Goal: Transaction & Acquisition: Purchase product/service

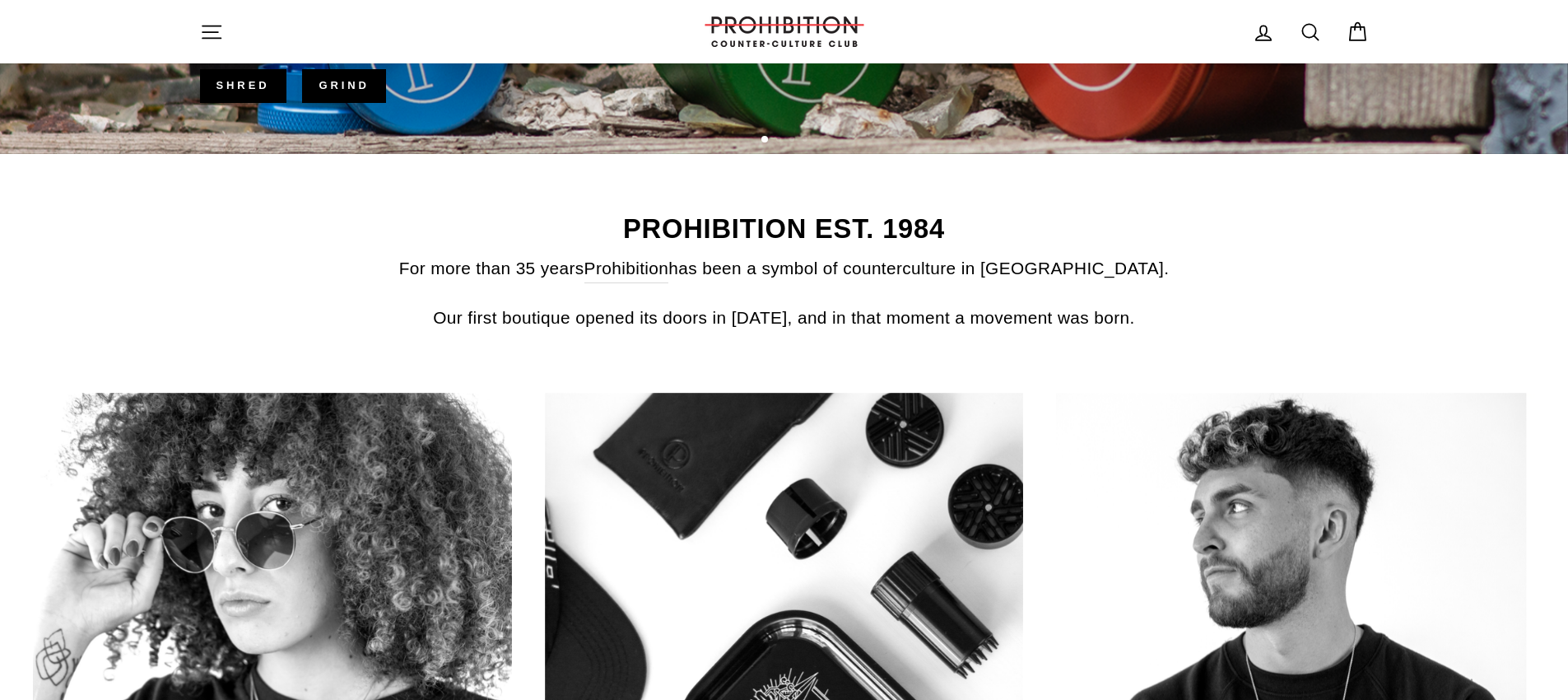
scroll to position [567, 0]
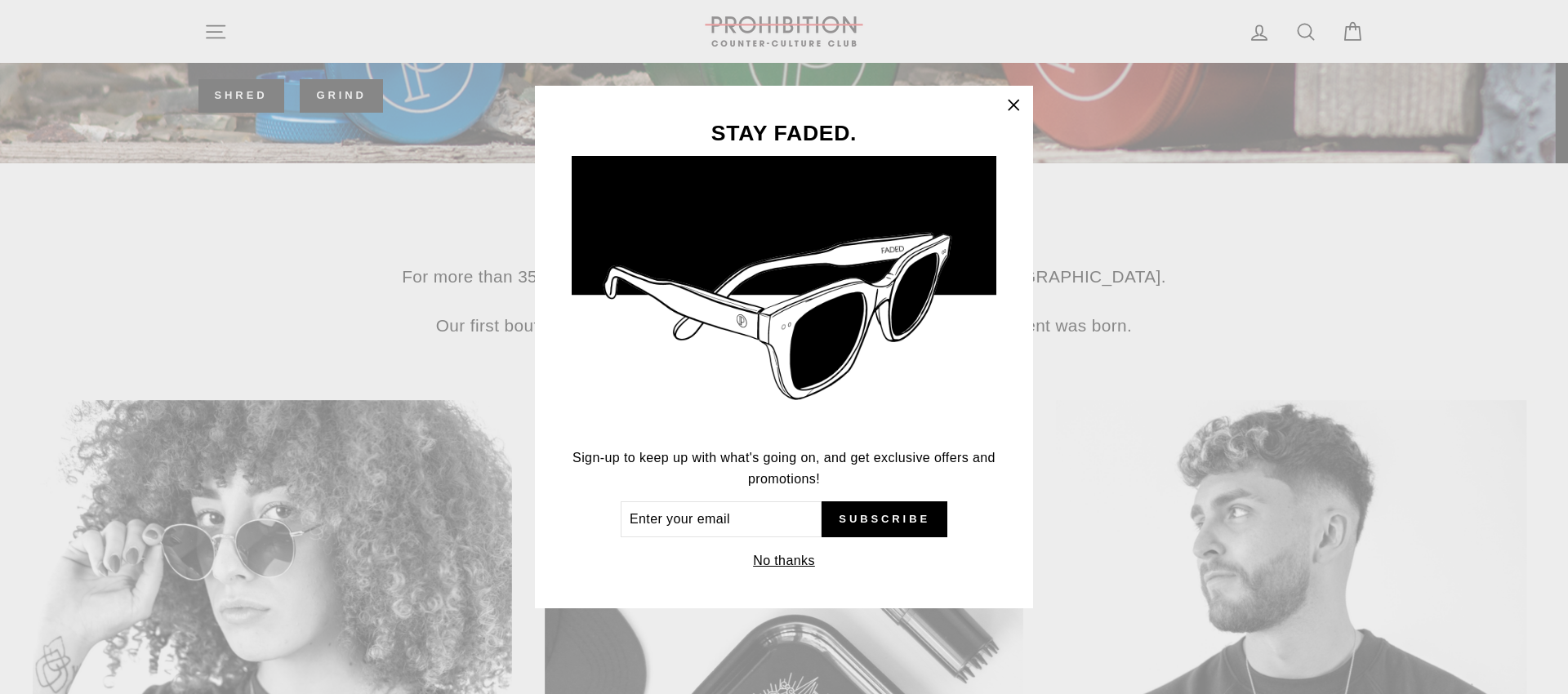
click at [1020, 105] on icon "button" at bounding box center [1013, 105] width 23 height 23
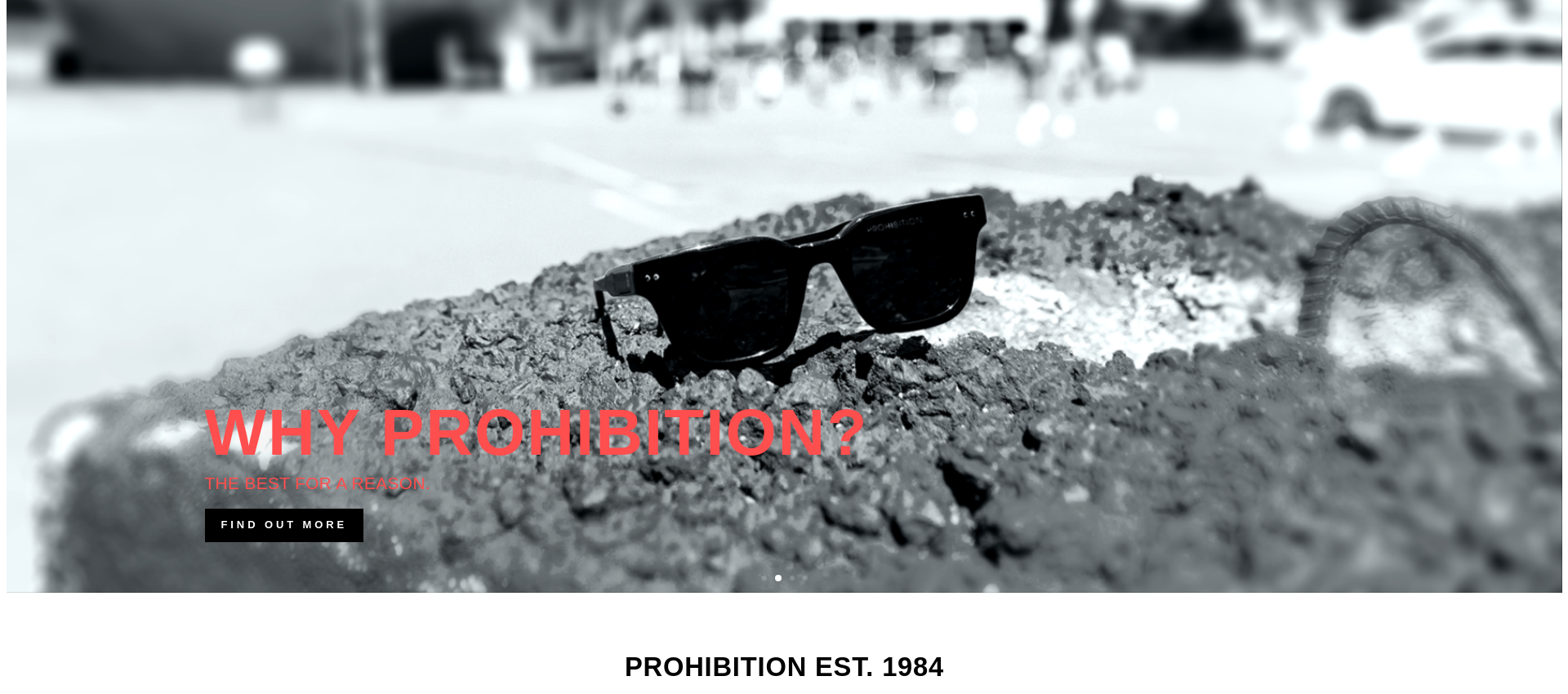
scroll to position [0, 0]
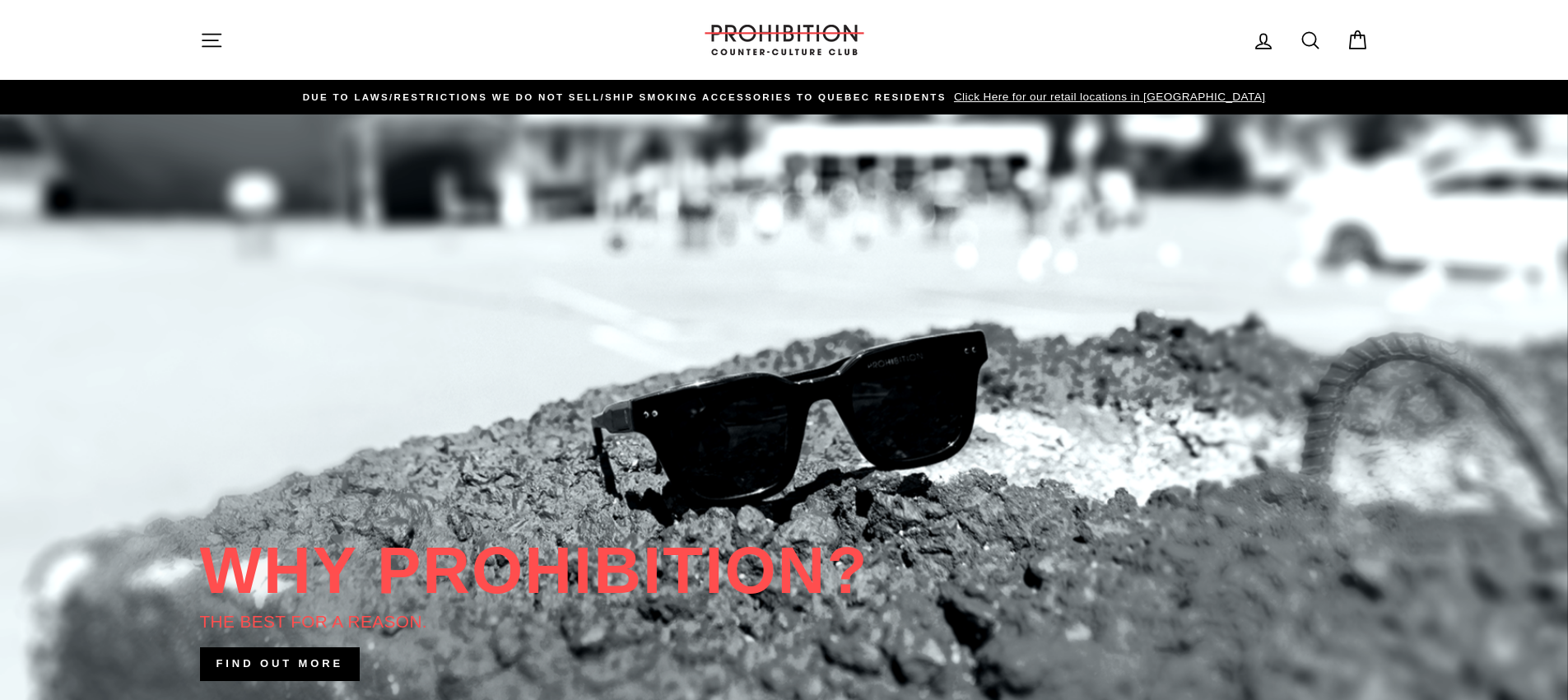
click at [221, 34] on icon "button" at bounding box center [211, 40] width 23 height 23
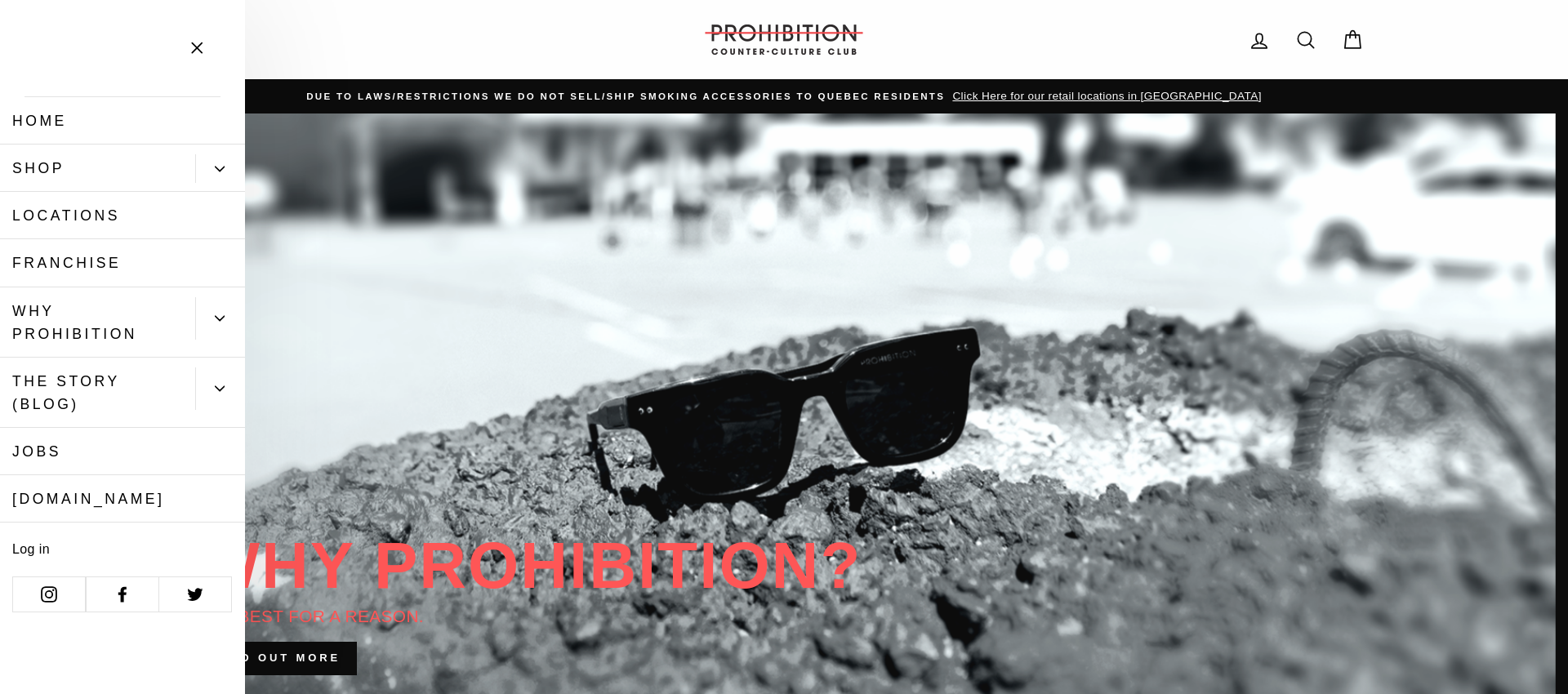
click at [68, 175] on link "Shop" at bounding box center [97, 168] width 196 height 48
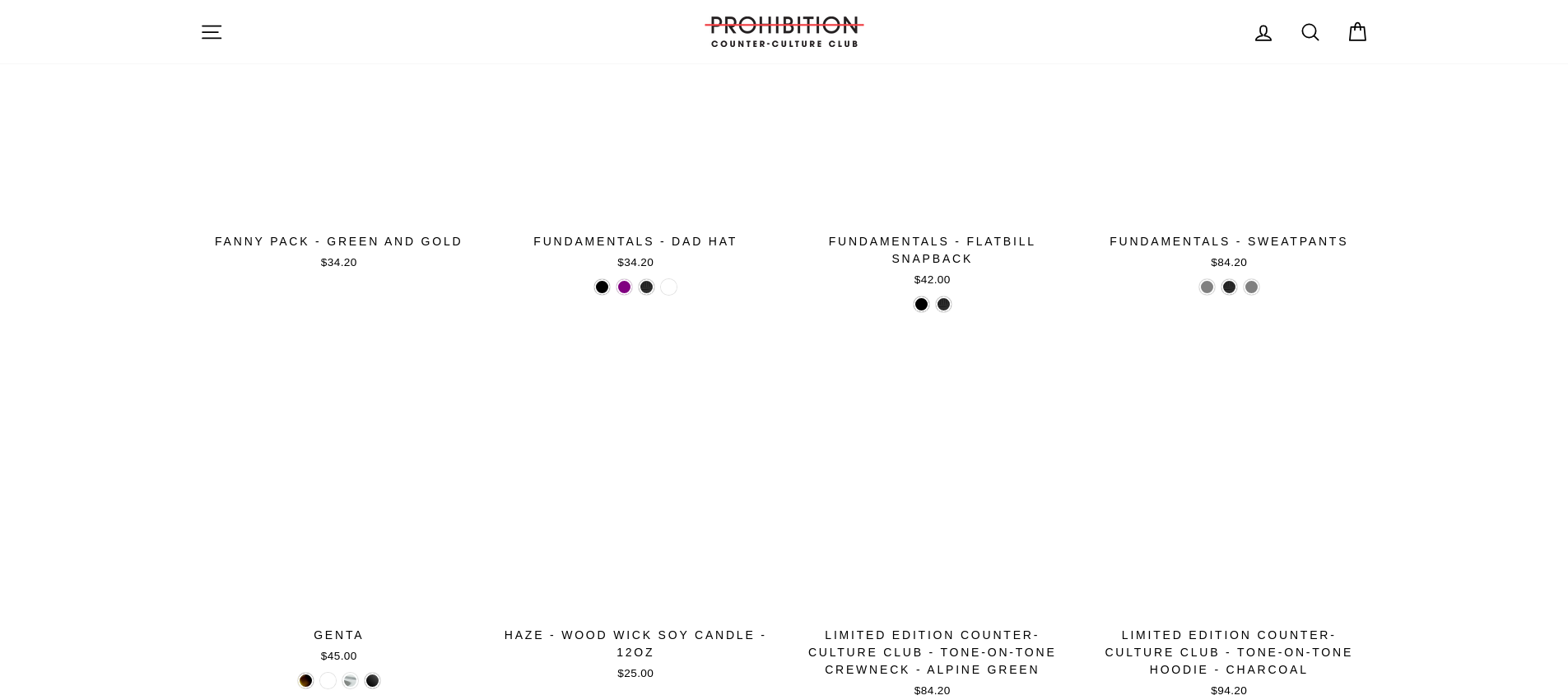
scroll to position [2499, 0]
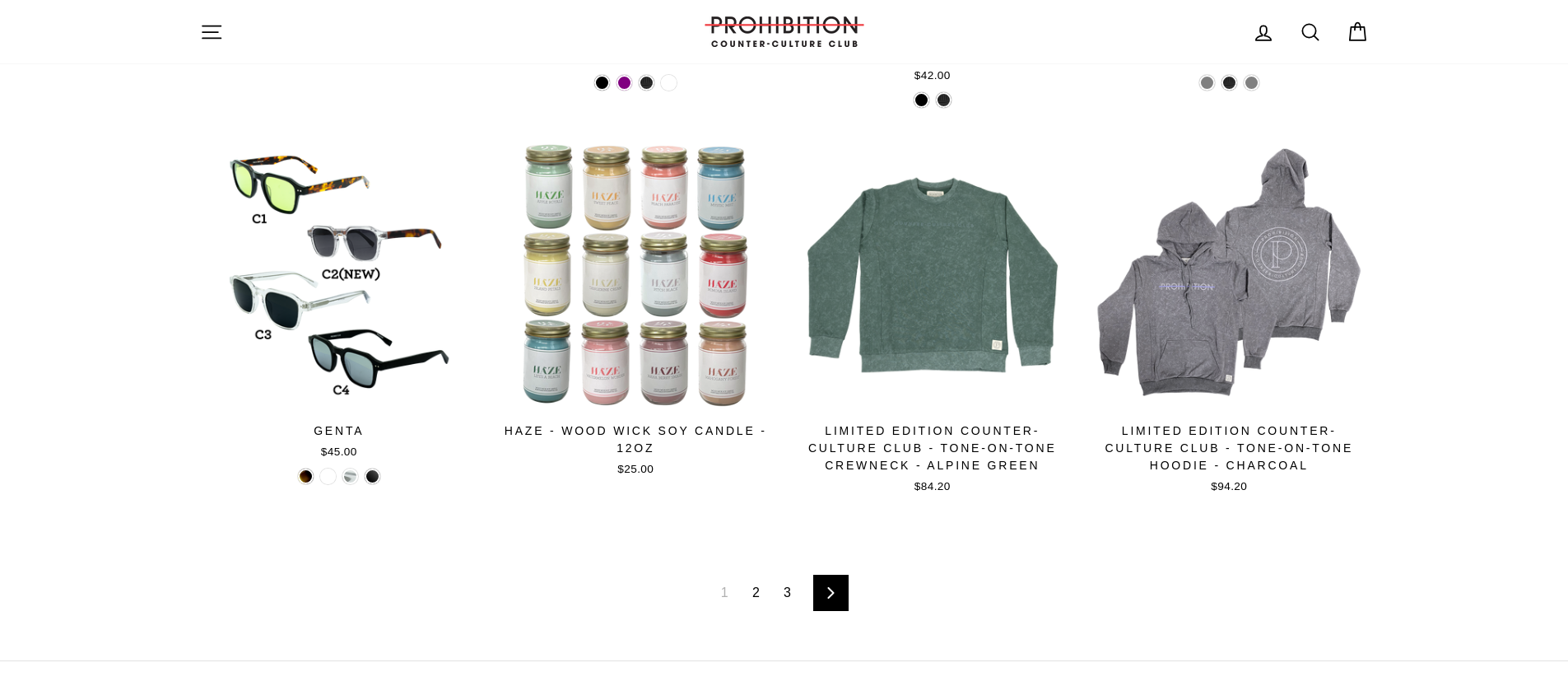
click at [755, 592] on link "2" at bounding box center [756, 593] width 27 height 26
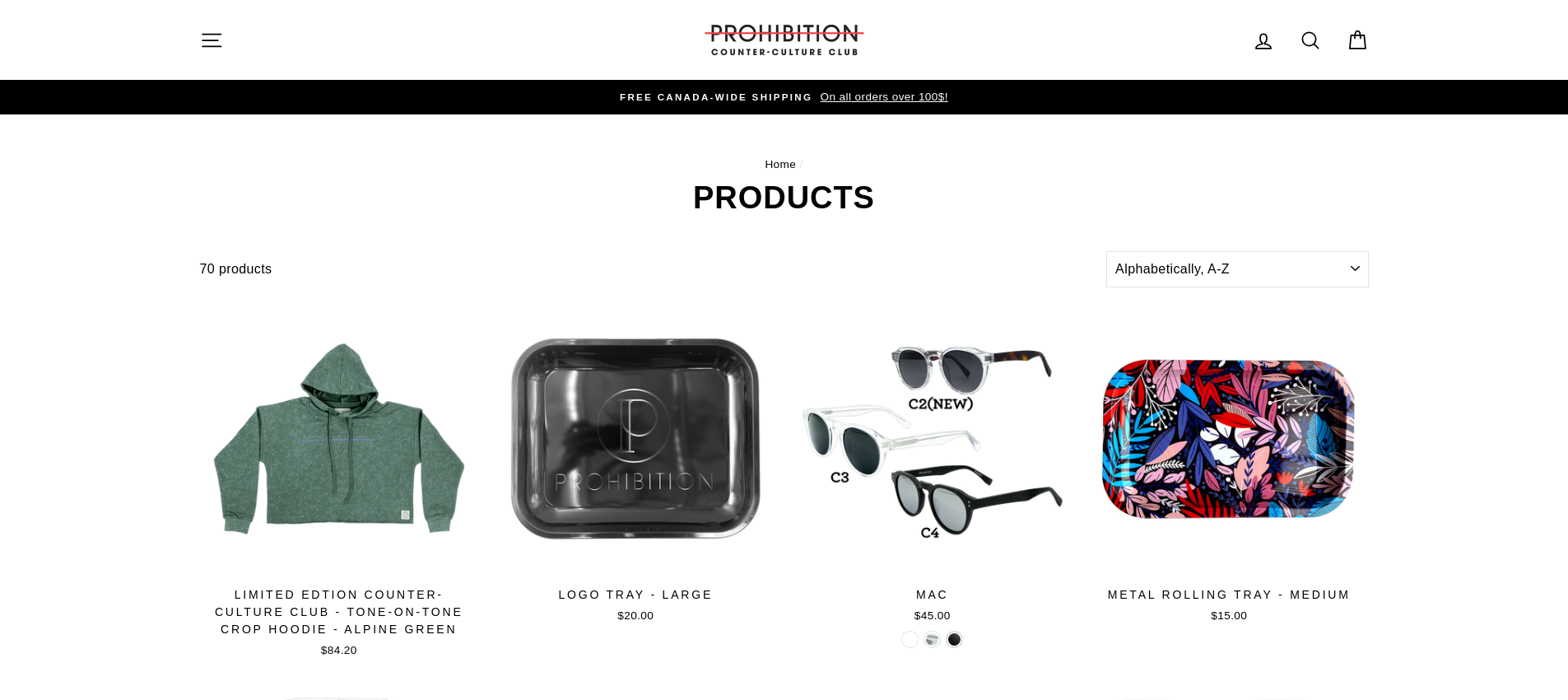
click at [202, 42] on icon "button" at bounding box center [211, 40] width 23 height 23
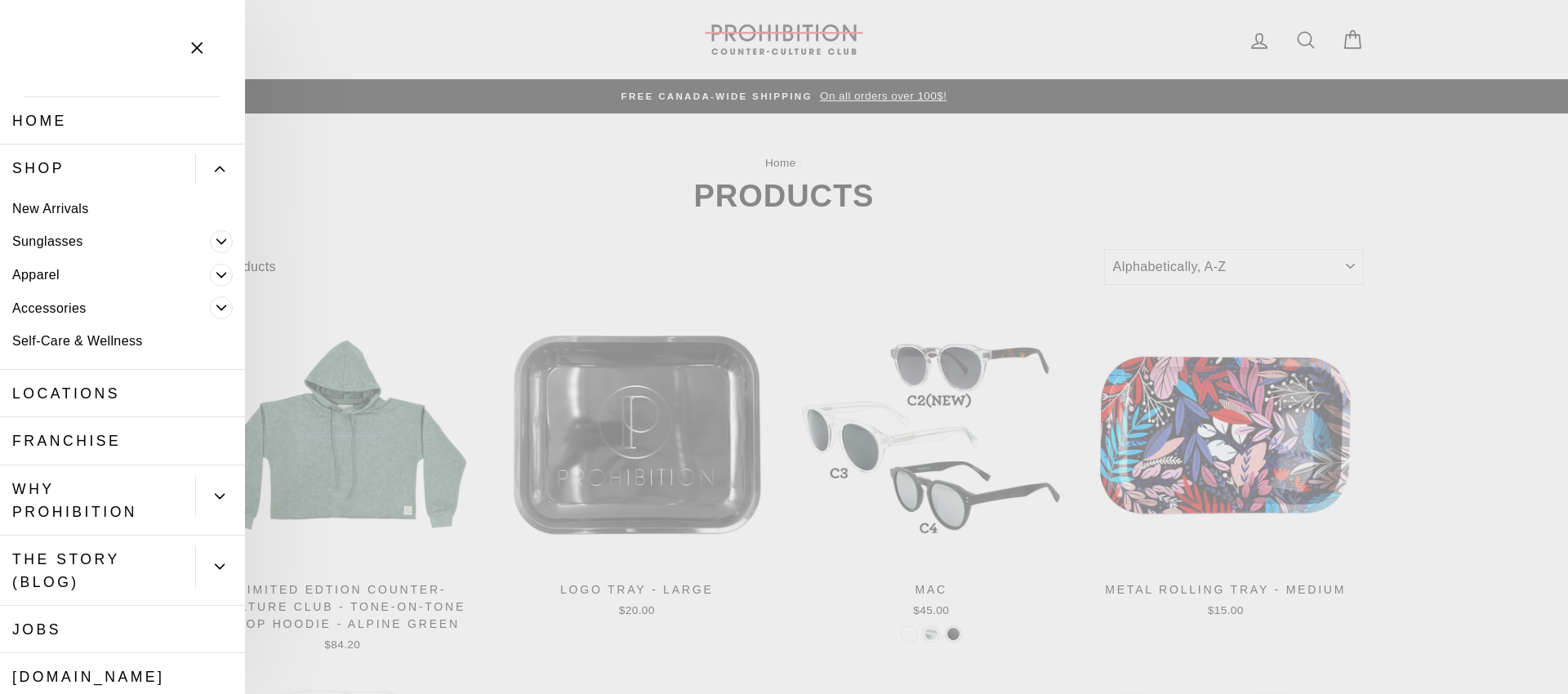
click at [54, 278] on link "Apparel" at bounding box center [105, 274] width 210 height 33
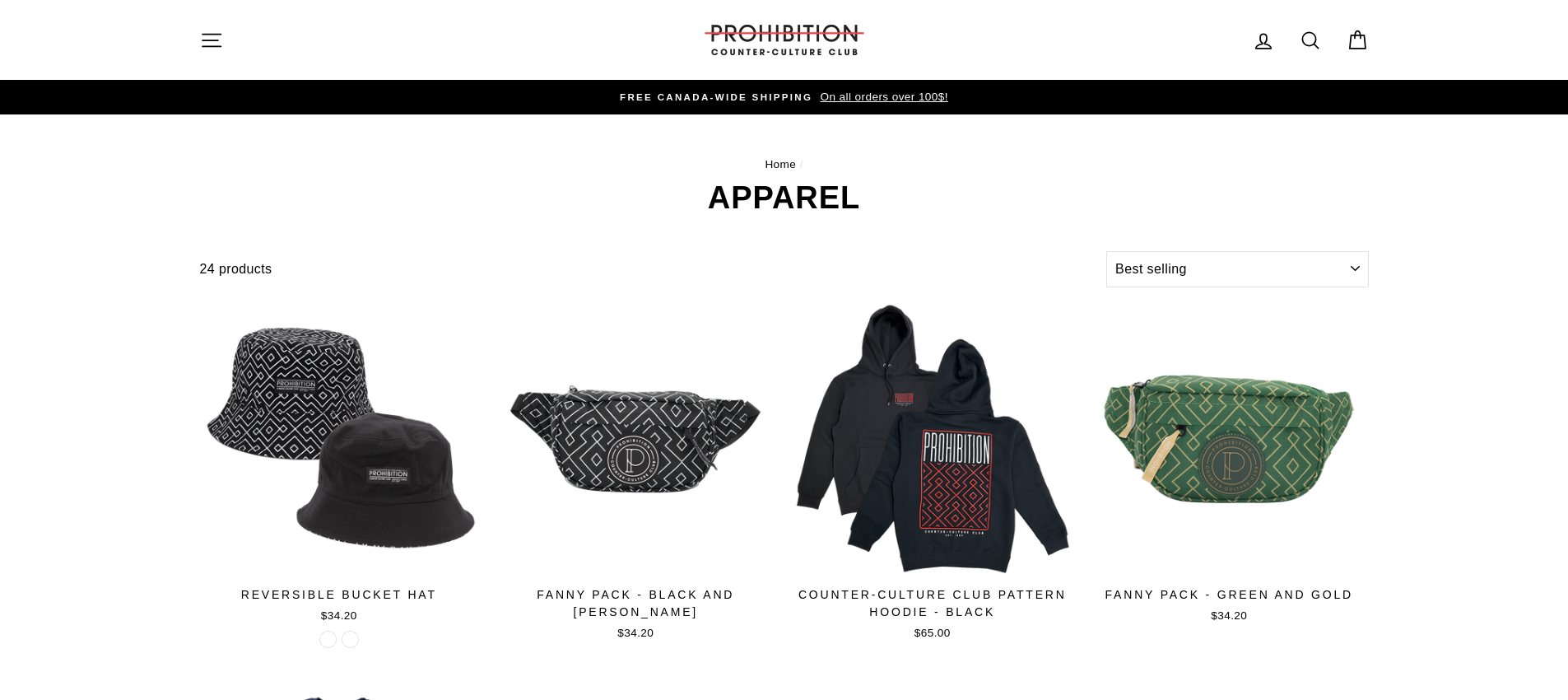
select select "best-selling"
click at [223, 44] on button "Site navigation" at bounding box center [211, 39] width 43 height 35
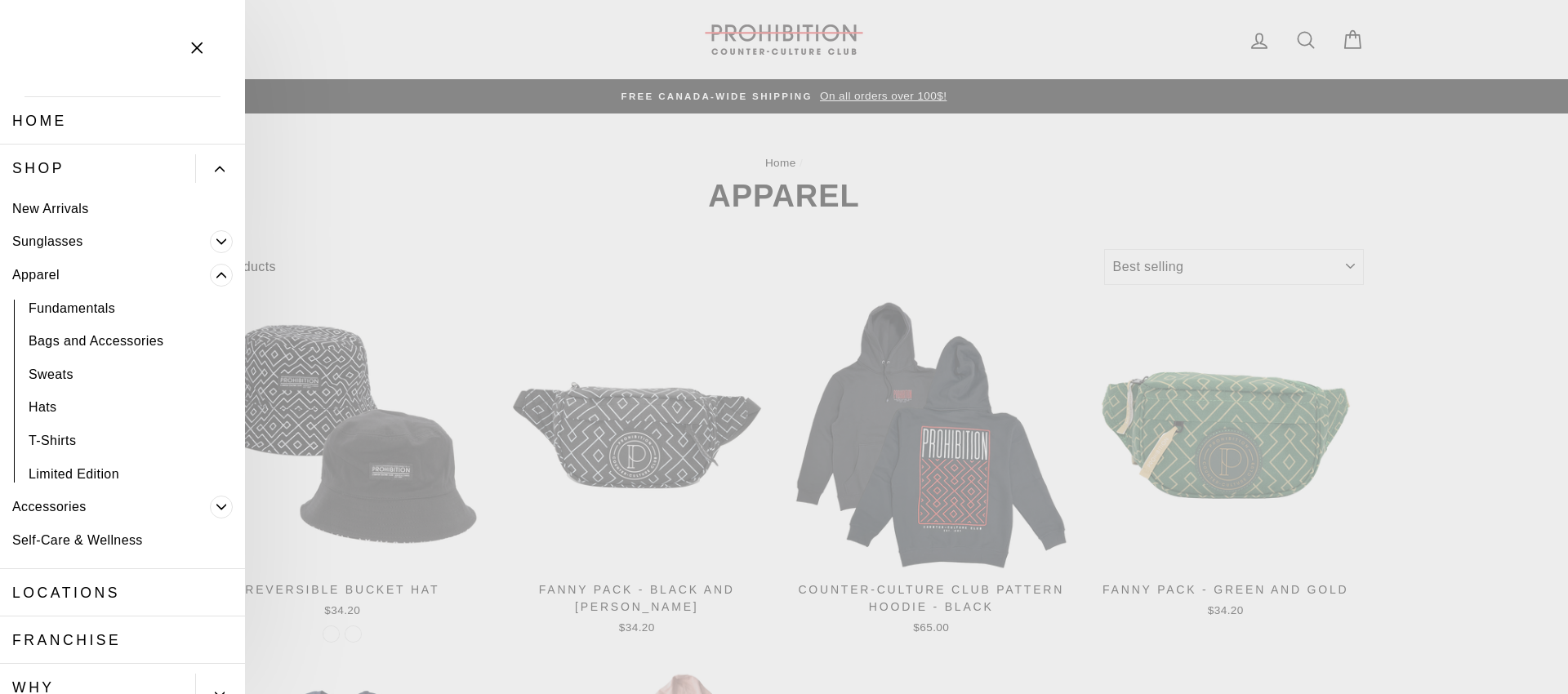
click at [210, 247] on span "Primary" at bounding box center [221, 241] width 23 height 23
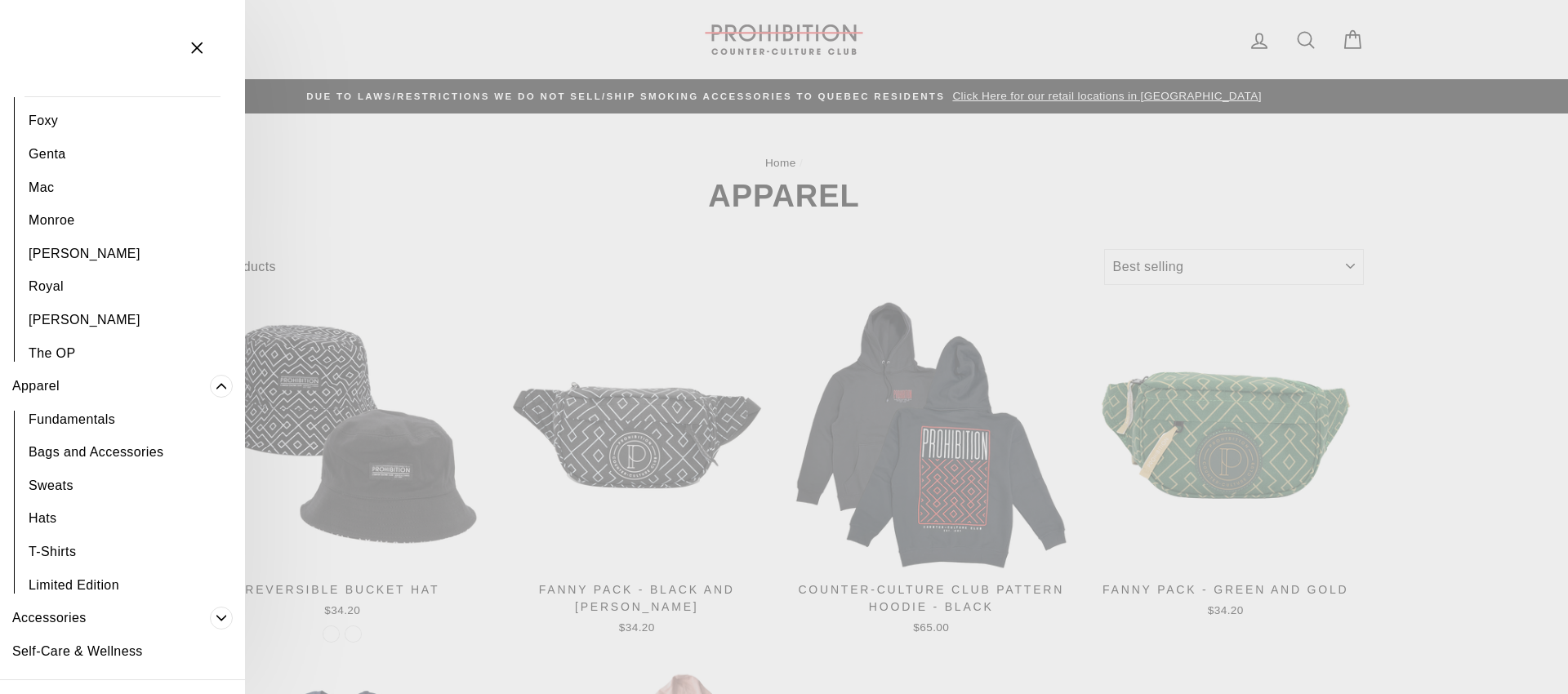
scroll to position [319, 0]
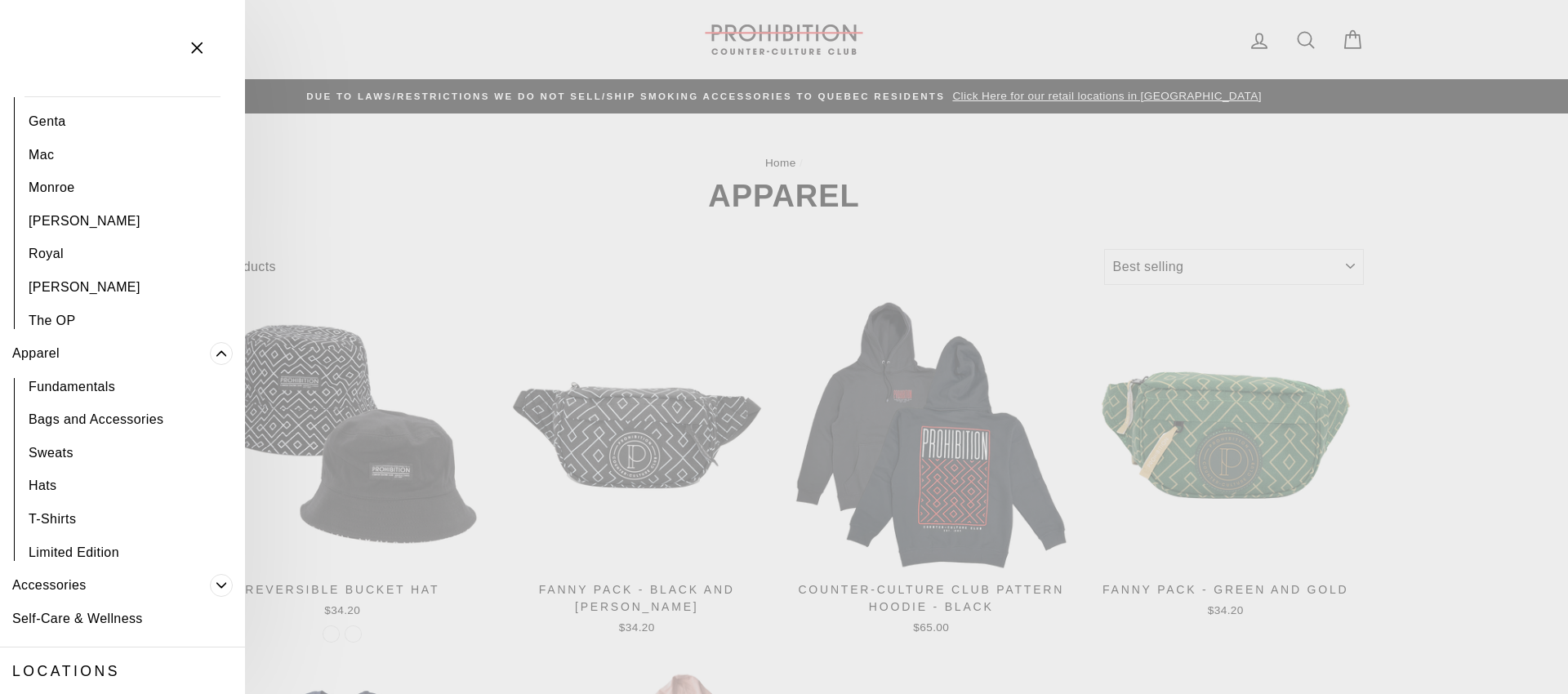
click at [214, 586] on span "Primary" at bounding box center [221, 585] width 23 height 23
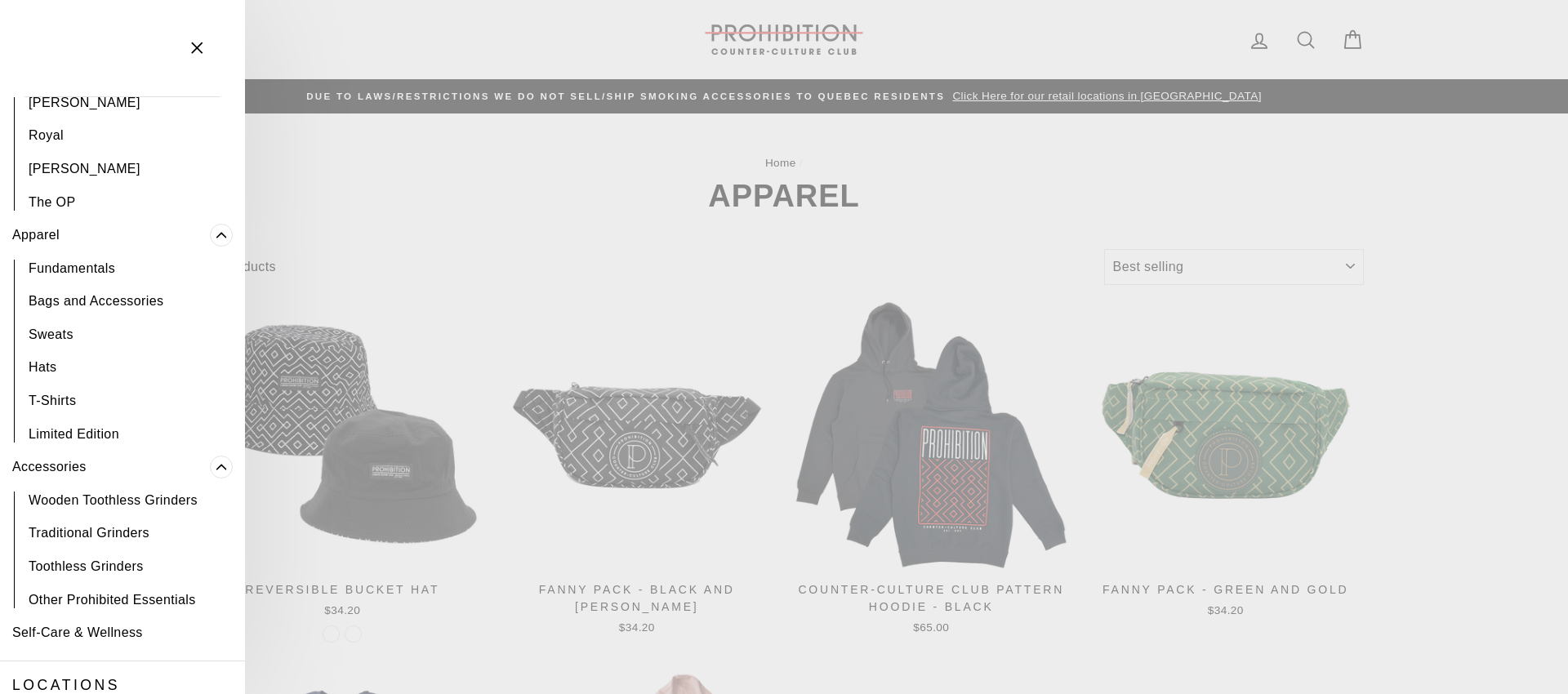
click at [66, 473] on link "Accessories" at bounding box center [105, 467] width 210 height 33
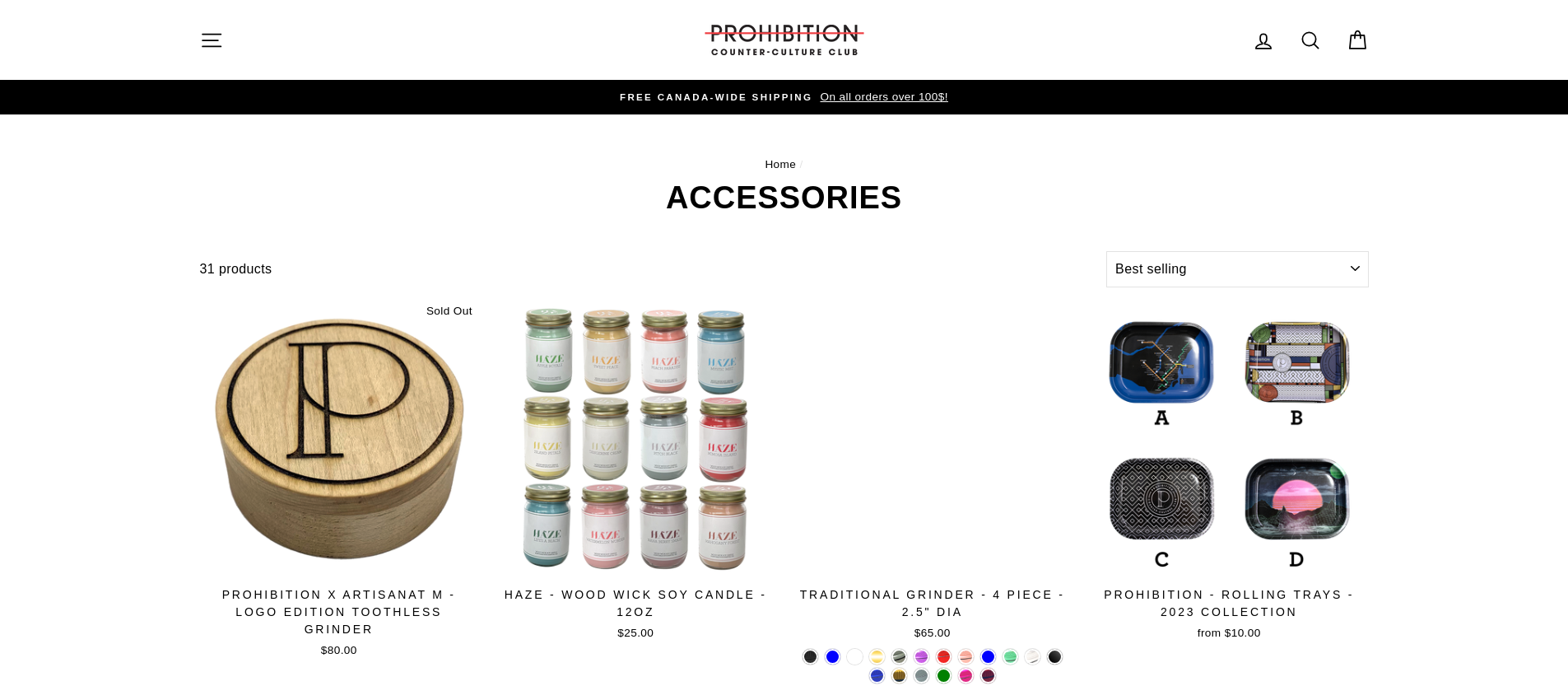
select select "best-selling"
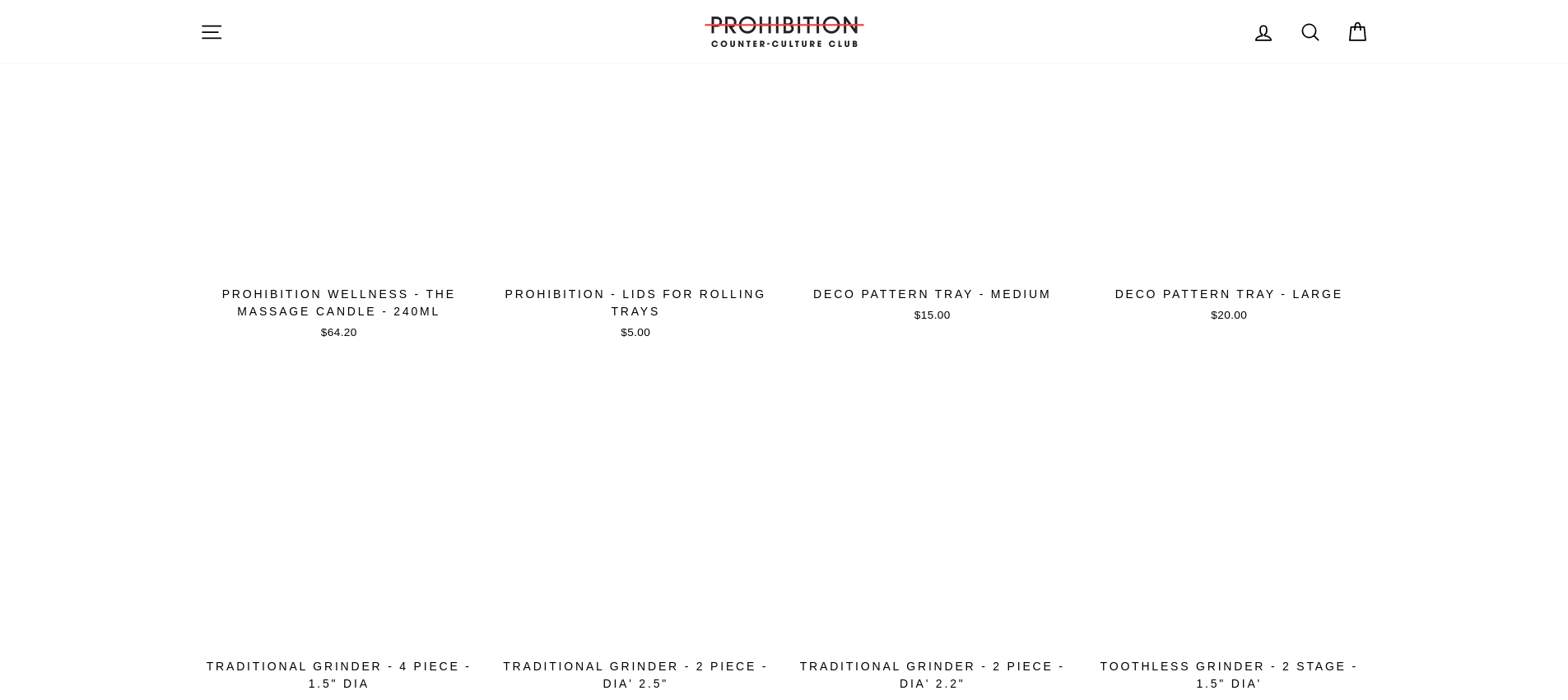
scroll to position [2823, 0]
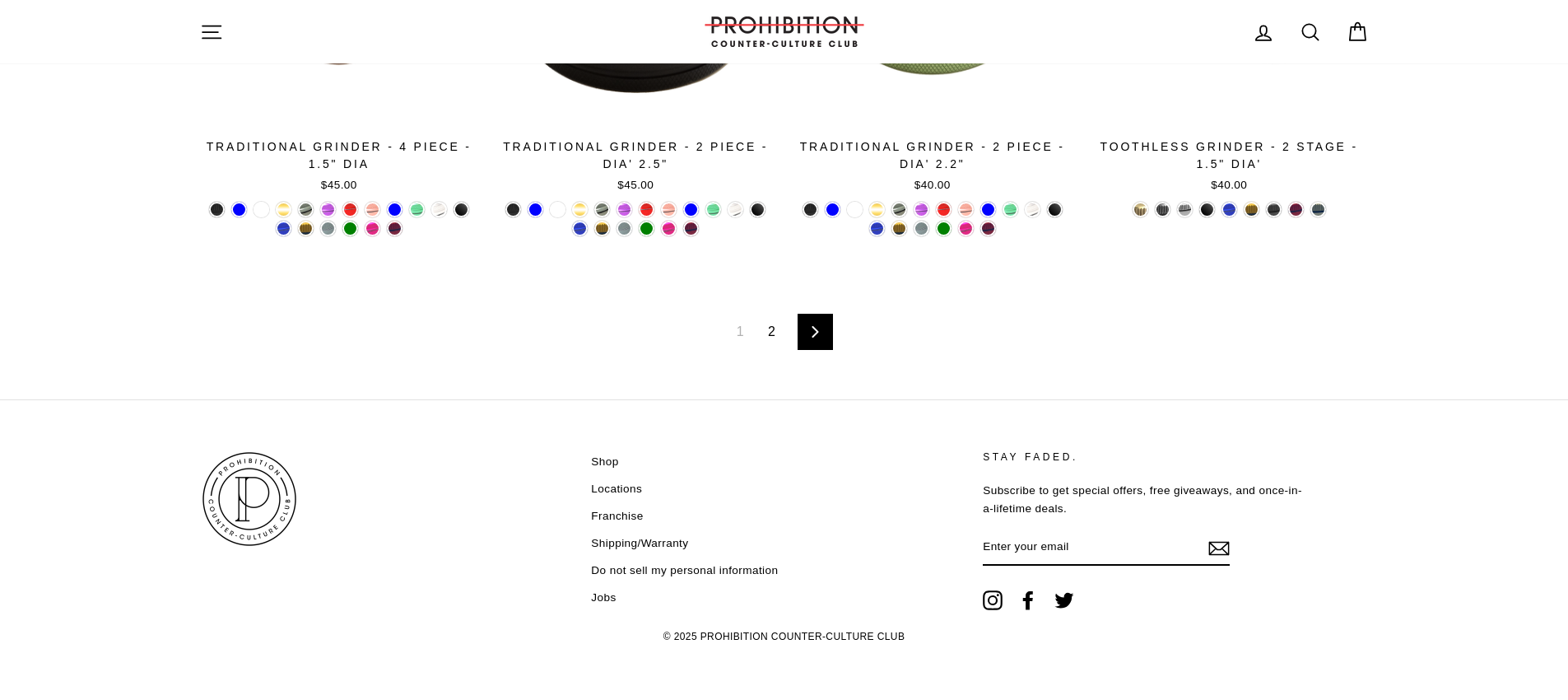
click at [769, 337] on link "2" at bounding box center [771, 332] width 27 height 26
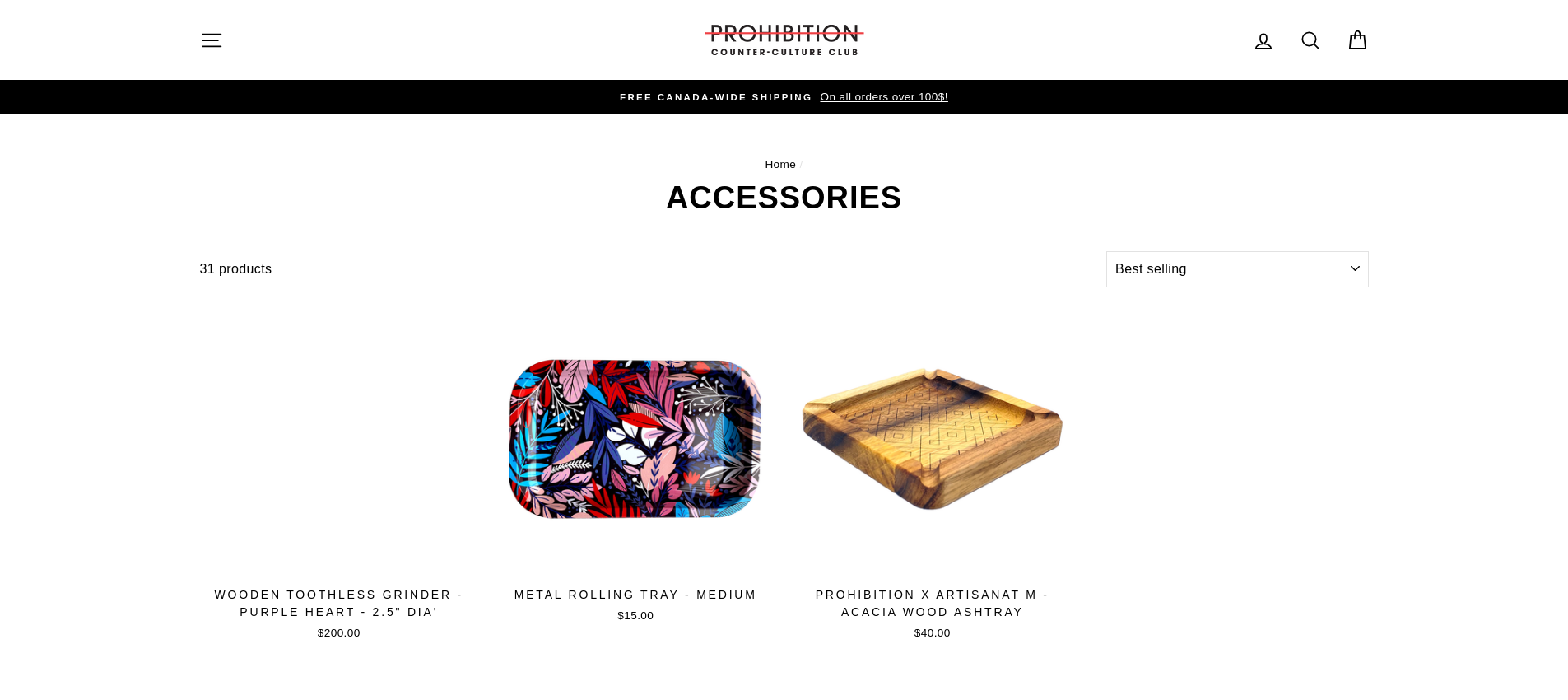
select select "best-selling"
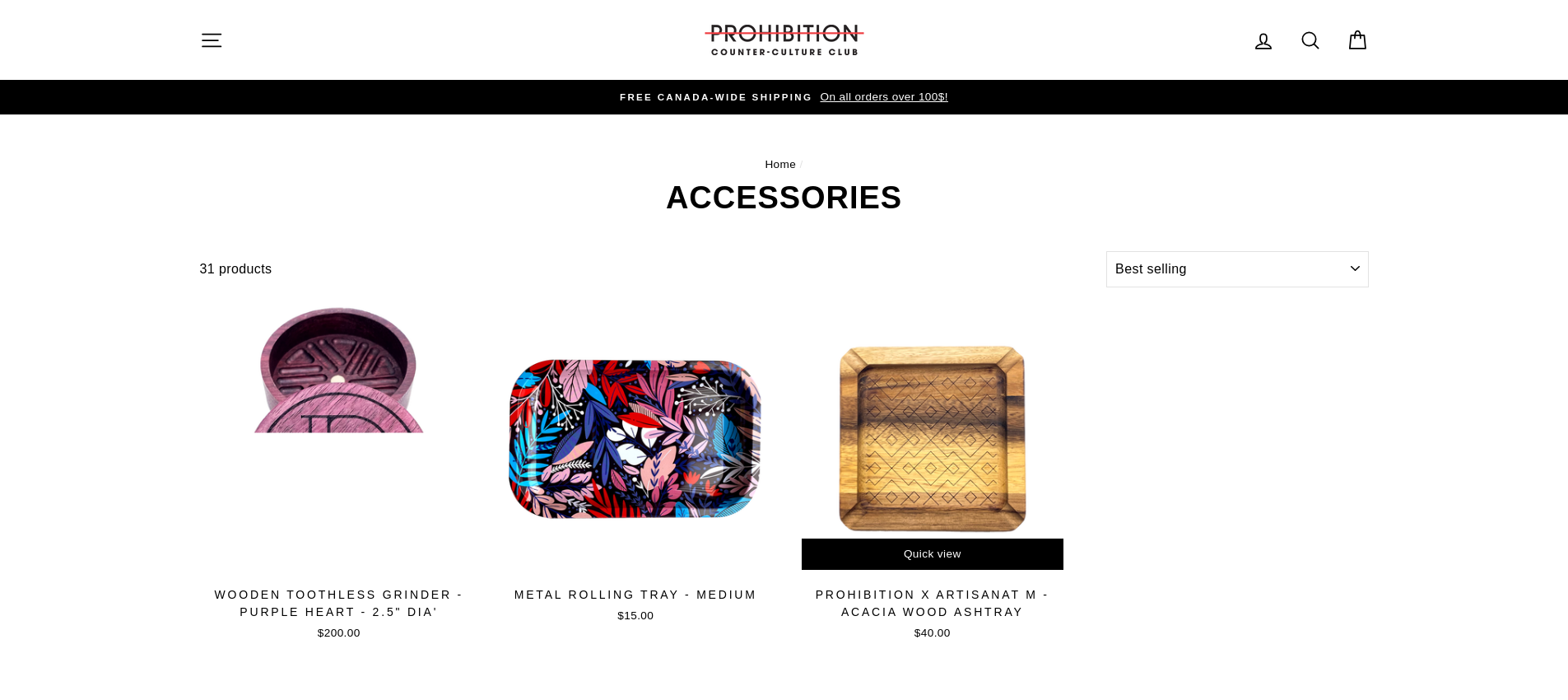
scroll to position [283, 0]
